Goal: Task Accomplishment & Management: Manage account settings

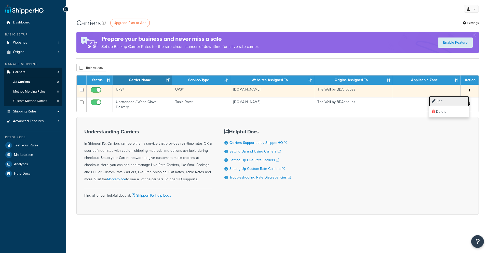
click at [455, 102] on link "Edit" at bounding box center [449, 101] width 40 height 10
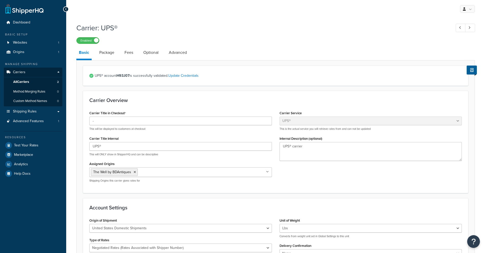
select select "ups"
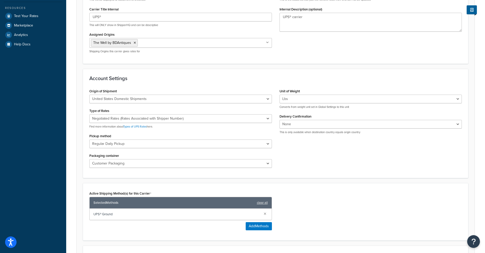
scroll to position [134, 0]
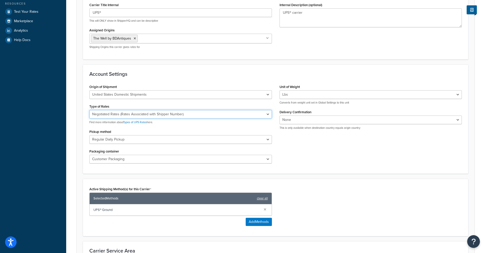
click at [153, 116] on select "Negotiated Rates (Rates Associated with Shipper Number) Daily Rates Retail Rate…" at bounding box center [180, 114] width 183 height 9
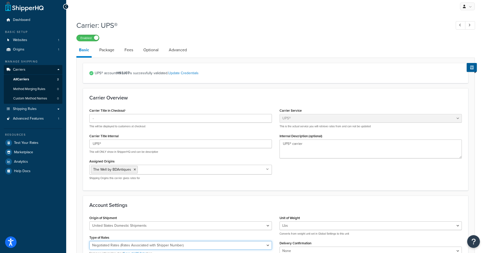
scroll to position [0, 0]
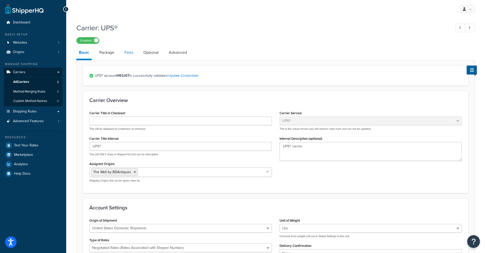
click at [129, 50] on link "Fees" at bounding box center [129, 52] width 14 height 12
select select "AFTER"
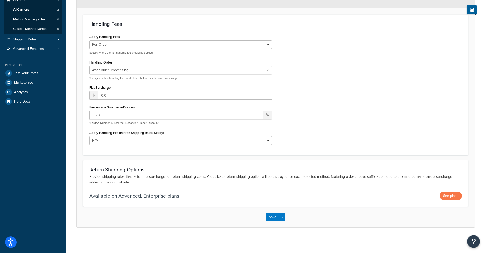
scroll to position [73, 0]
click at [140, 113] on input "35.0" at bounding box center [176, 114] width 174 height 9
click at [134, 93] on input "0.0" at bounding box center [185, 95] width 174 height 9
click at [116, 97] on input "0.0" at bounding box center [185, 95] width 174 height 9
click at [109, 112] on input "35.0" at bounding box center [176, 114] width 174 height 9
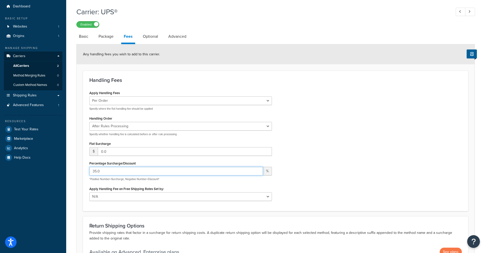
scroll to position [37, 0]
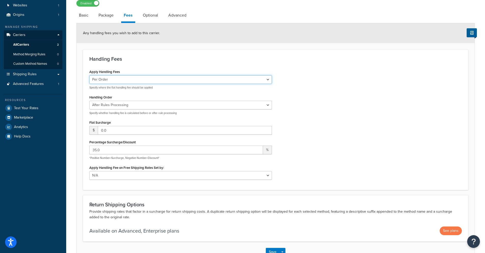
click at [129, 83] on select "Per Order Per Item Per Package" at bounding box center [180, 79] width 183 height 9
click at [133, 80] on select "Per Order Per Item Per Package" at bounding box center [180, 79] width 183 height 9
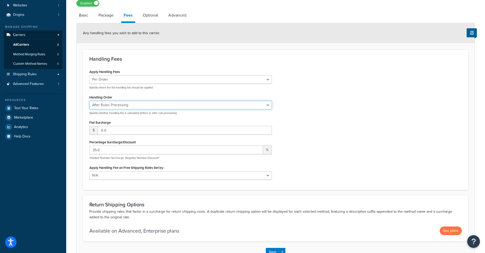
click at [141, 102] on select "Before Rules Processing After Rules Processing" at bounding box center [180, 105] width 183 height 9
click at [138, 105] on select "Before Rules Processing After Rules Processing" at bounding box center [180, 105] width 183 height 9
click at [472, 32] on icon at bounding box center [472, 33] width 3 height 4
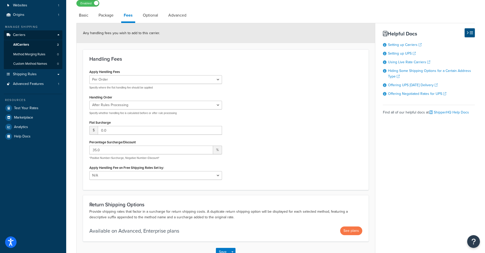
click at [472, 32] on icon at bounding box center [471, 33] width 3 height 4
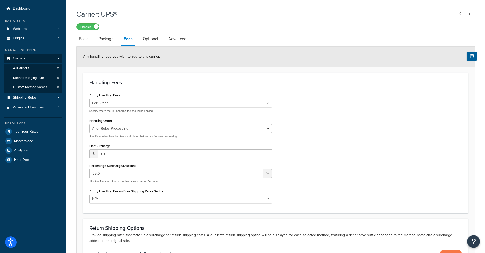
scroll to position [18, 0]
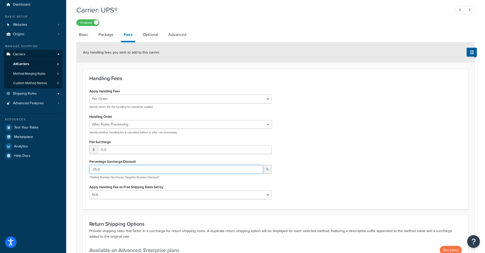
click at [154, 166] on input "35.0" at bounding box center [176, 169] width 174 height 9
click at [151, 168] on input "35.0" at bounding box center [176, 169] width 174 height 9
click at [149, 168] on input "35.0" at bounding box center [176, 169] width 174 height 9
drag, startPoint x: 121, startPoint y: 165, endPoint x: 90, endPoint y: 164, distance: 30.8
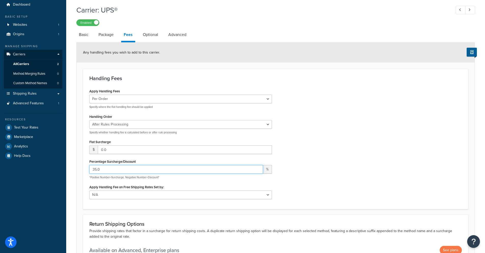
click at [90, 164] on div "Percentage Surcharge/Discount 35.0 % *Positive Number=Surcharge, Negative Numbe…" at bounding box center [180, 168] width 183 height 21
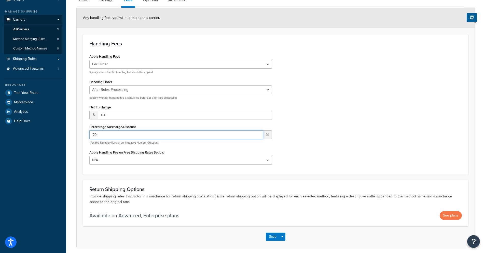
scroll to position [73, 0]
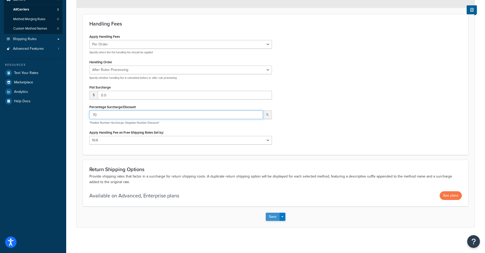
type input "70"
click at [272, 218] on button "Save" at bounding box center [273, 217] width 14 height 8
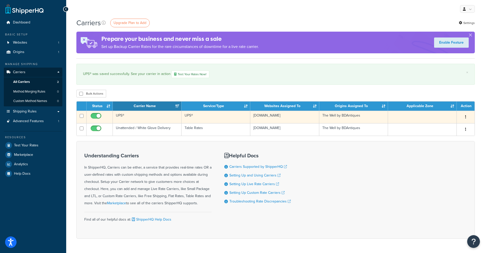
click at [468, 116] on button "button" at bounding box center [466, 117] width 7 height 8
click at [448, 127] on link "Edit" at bounding box center [445, 127] width 40 height 10
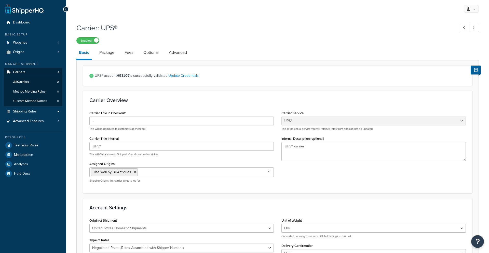
select select "ups"
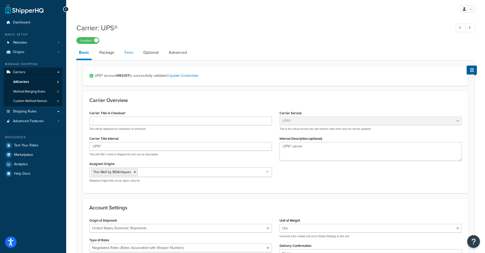
click at [130, 55] on link "Fees" at bounding box center [129, 52] width 14 height 12
select select "AFTER"
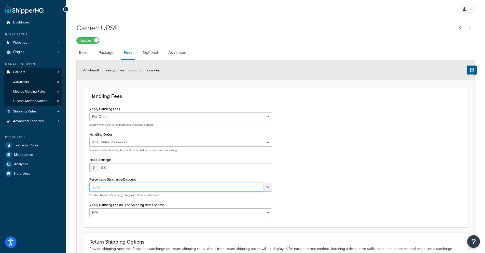
click at [114, 186] on input "70.0" at bounding box center [176, 187] width 174 height 9
drag, startPoint x: 114, startPoint y: 186, endPoint x: 91, endPoint y: 186, distance: 22.9
click at [91, 186] on input "70.0" at bounding box center [176, 187] width 174 height 9
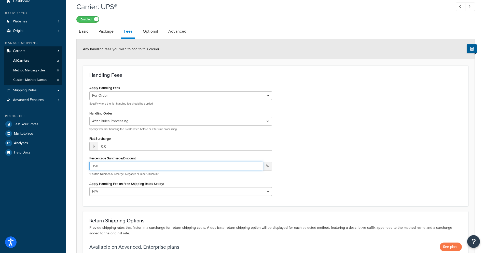
scroll to position [73, 0]
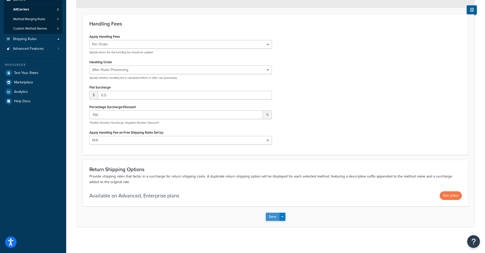
click at [273, 218] on button "Save" at bounding box center [273, 217] width 14 height 8
click at [179, 116] on input "150" at bounding box center [176, 114] width 174 height 9
drag, startPoint x: 108, startPoint y: 114, endPoint x: 70, endPoint y: 107, distance: 38.1
click at [70, 107] on div "Carrier: UPS® Enabled Basic Package Fees Optional Advanced Any handling fees yo…" at bounding box center [275, 94] width 419 height 292
type input "100"
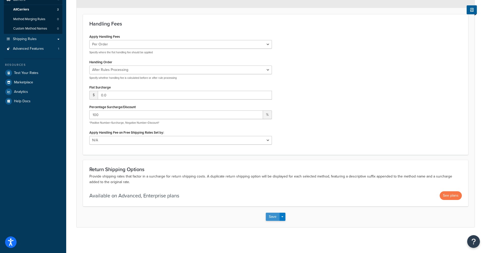
click at [270, 216] on button "Save" at bounding box center [273, 217] width 14 height 8
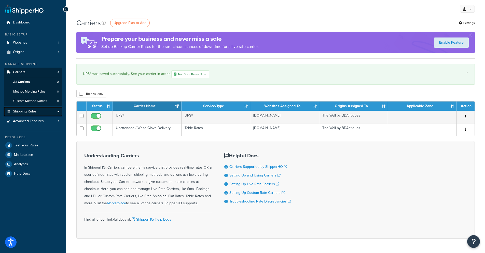
click at [33, 111] on span "Shipping Rules" at bounding box center [25, 111] width 24 height 4
